Goal: Communication & Community: Answer question/provide support

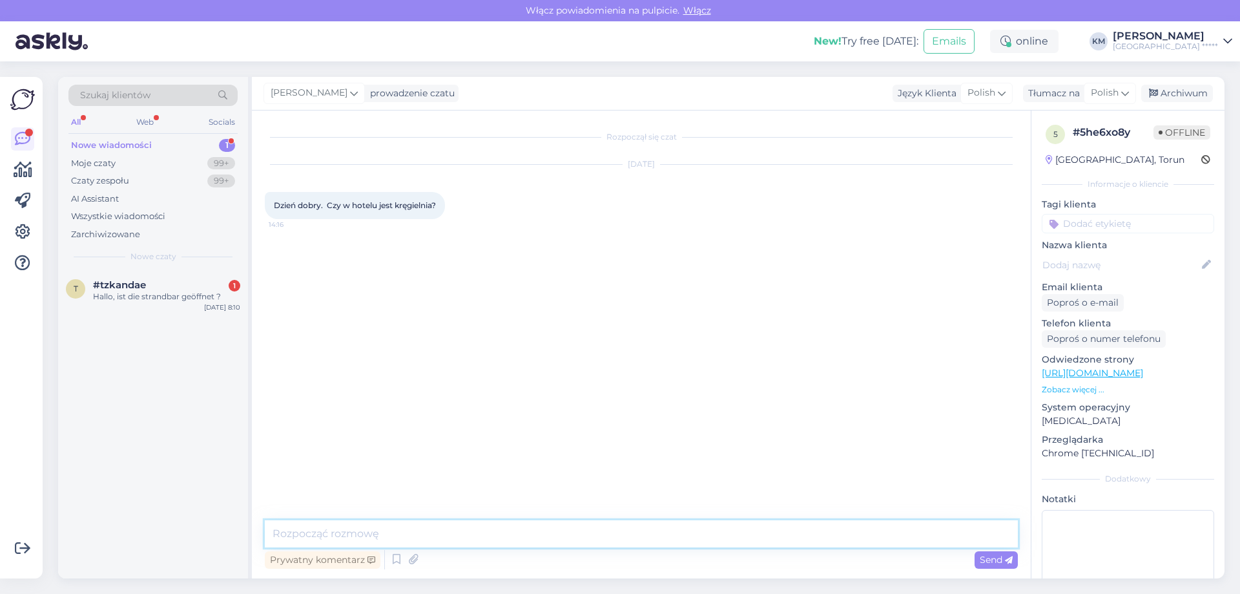
click at [433, 539] on textarea at bounding box center [641, 533] width 753 height 27
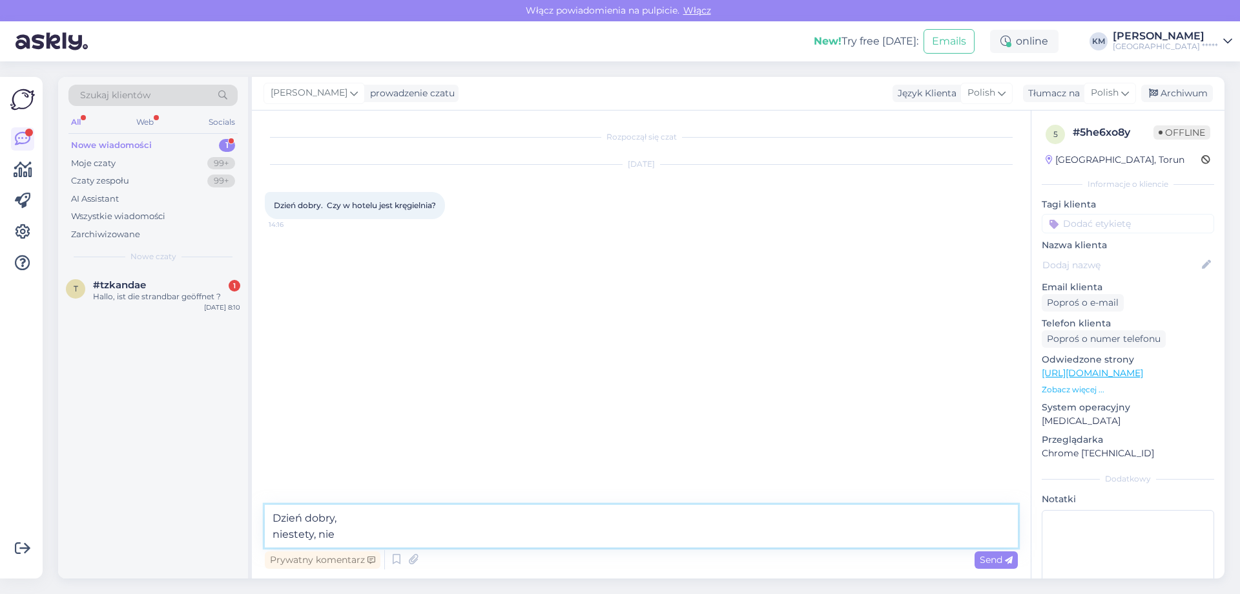
type textarea "Dzień dobry, niestety, nie."
click at [131, 298] on div "Hallo, ist die strandbar geöffnet ?" at bounding box center [166, 297] width 147 height 12
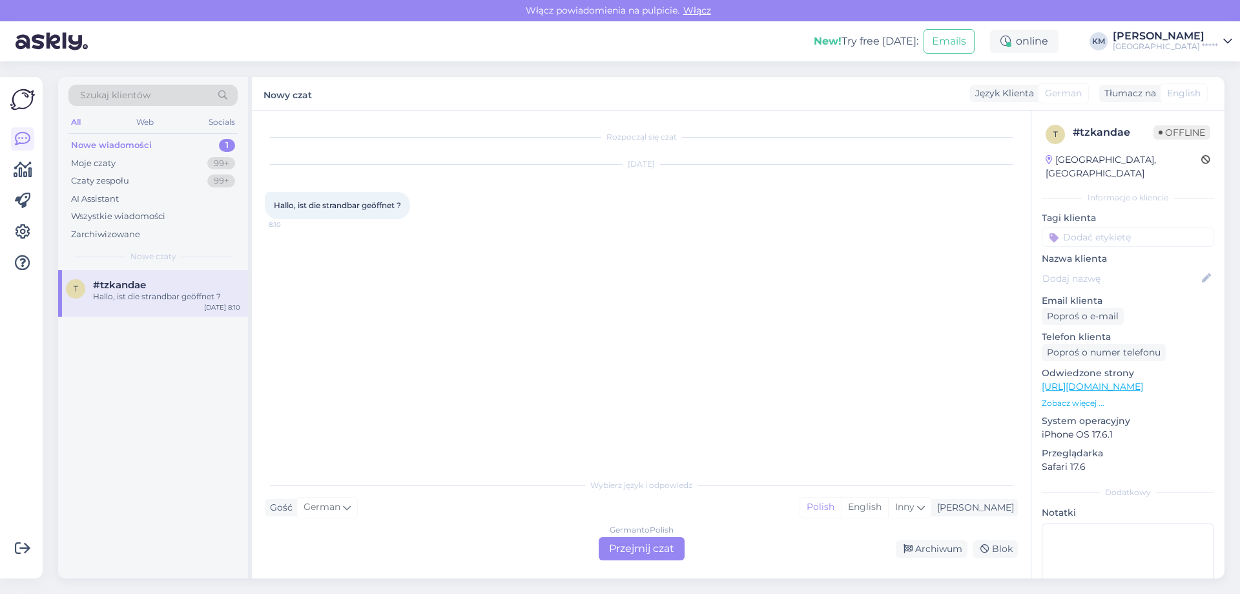
click at [309, 209] on span "Hallo, ist die strandbar geöffnet ?" at bounding box center [337, 205] width 127 height 10
copy div "Hallo, ist die strandbar geöffnet ? 8:10"
drag, startPoint x: 592, startPoint y: 538, endPoint x: 600, endPoint y: 539, distance: 8.4
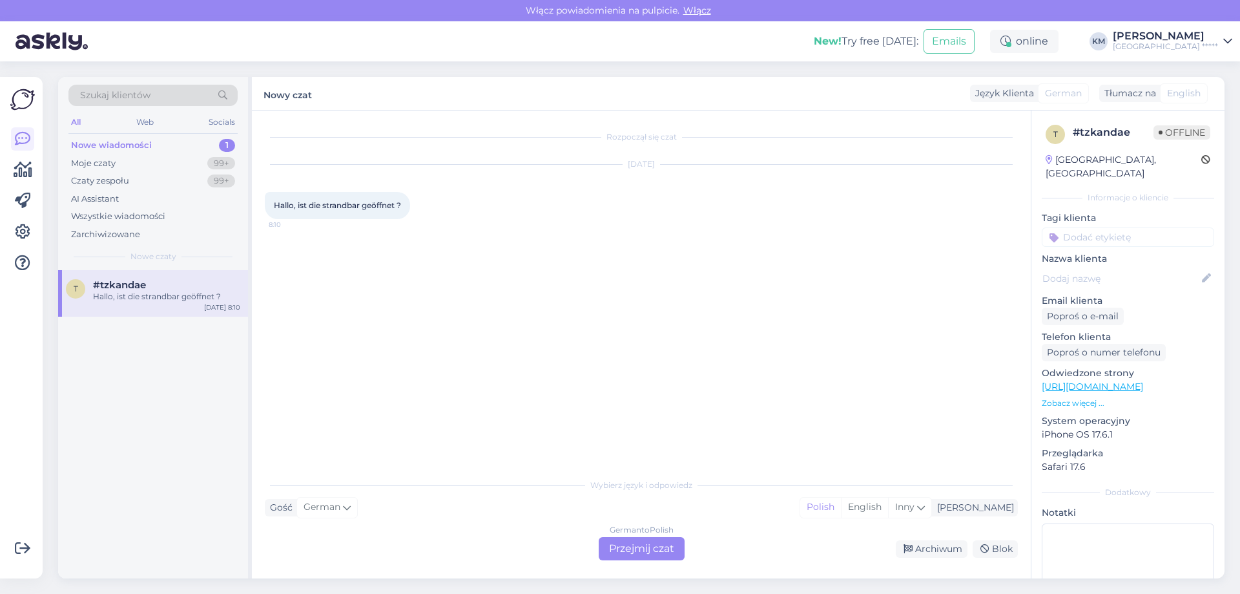
click at [599, 538] on div "German to Polish Przejmij czat Archiwum Blok" at bounding box center [641, 548] width 753 height 23
click at [608, 539] on div "German to Polish Przejmij czat" at bounding box center [642, 548] width 86 height 23
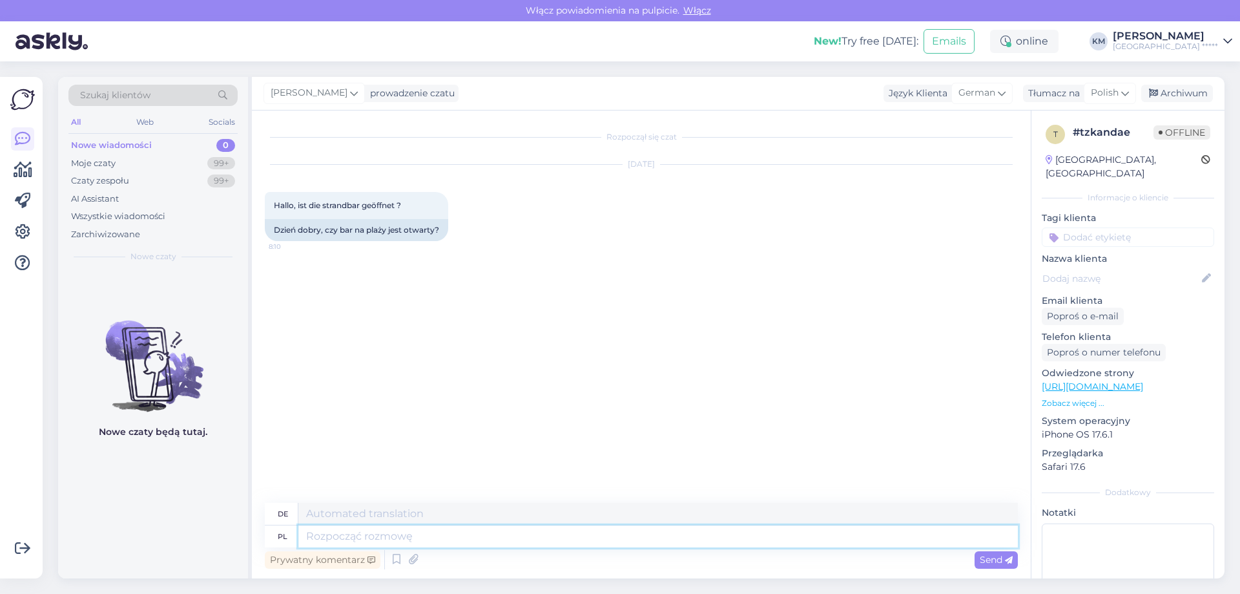
click at [342, 541] on textarea at bounding box center [658, 536] width 720 height 22
type textarea "d"
type textarea "Dzień dobr"
type textarea "Tag"
type textarea "Dzień dobry, tak, j"
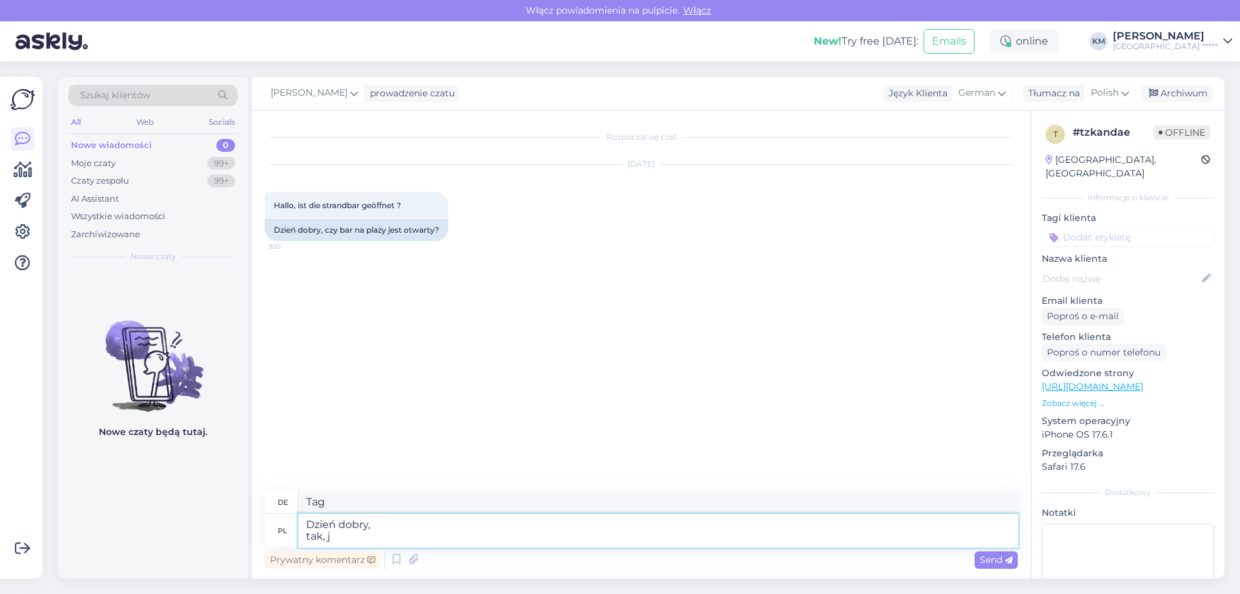
type textarea "Guten Morgen, ja,"
type textarea "Dzień dobry, tak, jest :"
type textarea "Guten Morgen, ja, es ist"
type textarea "Dzień dobry, tak, jest :)"
type textarea "Guten Morgen, ja, das ist es :)"
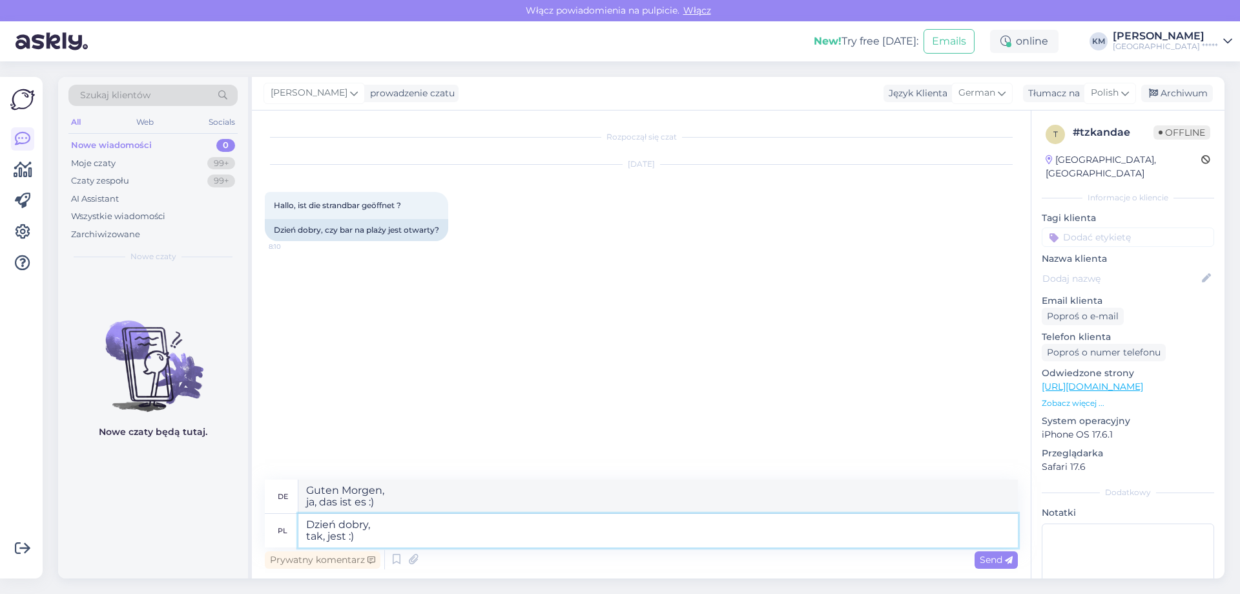
type textarea "Dzień dobry, tak, jest :)"
click at [366, 492] on textarea "Guten Morgen, ja, das ist es :)" at bounding box center [658, 496] width 720 height 34
type textarea "Guten Tag, ja, das ist es :)"
